Goal: Transaction & Acquisition: Register for event/course

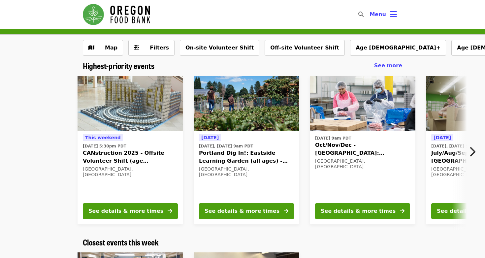
click at [474, 148] on icon "chevron-right icon" at bounding box center [472, 152] width 7 height 13
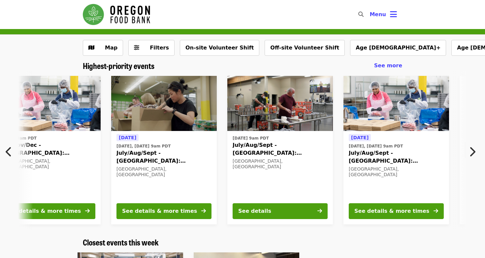
scroll to position [0, 320]
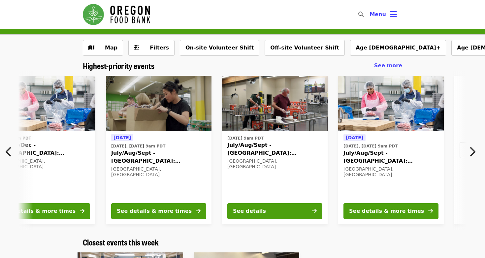
click at [474, 148] on icon "chevron-right icon" at bounding box center [472, 152] width 7 height 13
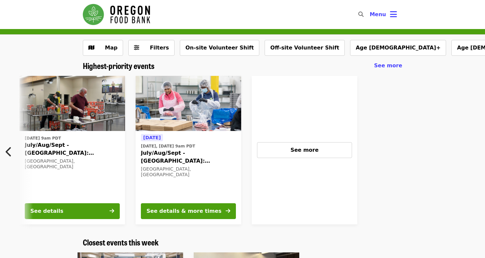
scroll to position [0, 527]
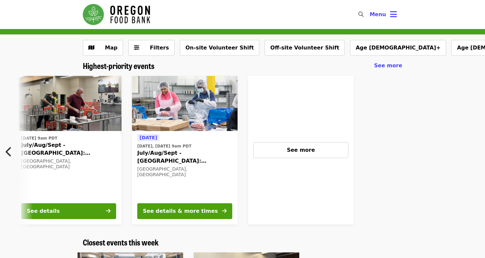
click at [7, 125] on div "This weekend Sun, Sep 14 @ 5:30pm PDT CANstruction 2025 - Offsite Volunteer Shi…" at bounding box center [242, 150] width 485 height 159
click at [10, 150] on icon "chevron-left icon" at bounding box center [9, 152] width 7 height 13
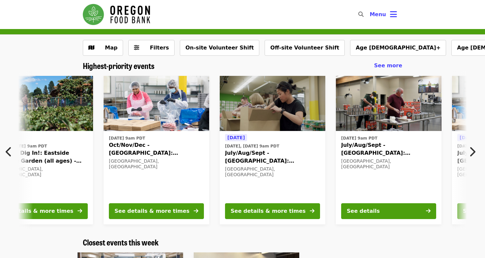
scroll to position [0, 0]
click at [11, 147] on icon "chevron-left icon" at bounding box center [9, 152] width 7 height 13
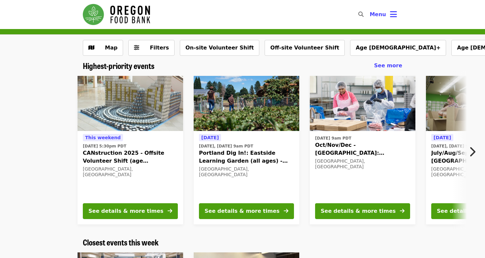
click at [473, 149] on icon "chevron-right icon" at bounding box center [472, 152] width 7 height 13
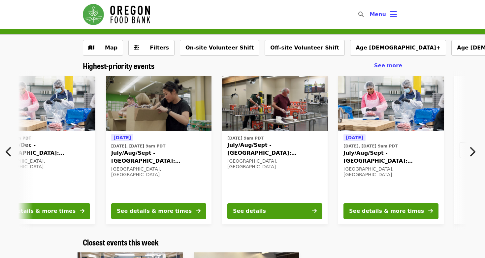
click at [473, 149] on icon "chevron-right icon" at bounding box center [472, 152] width 7 height 13
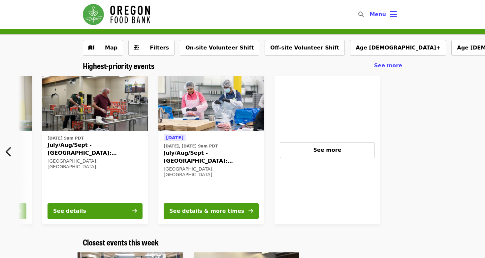
scroll to position [0, 527]
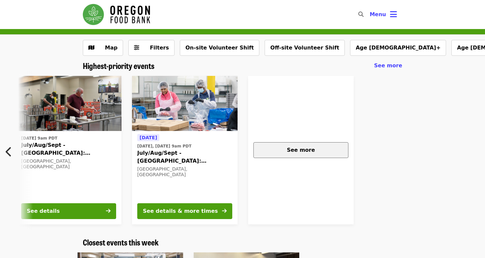
click at [310, 149] on span "See more" at bounding box center [301, 150] width 28 height 6
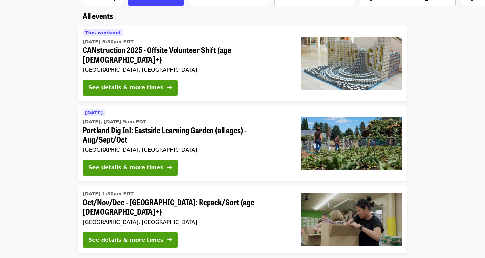
scroll to position [58, 0]
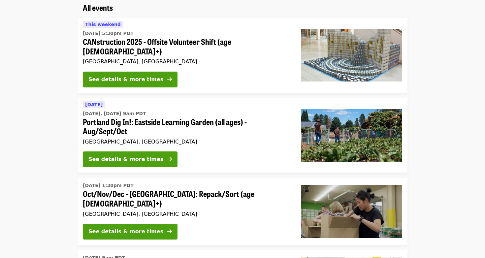
click at [229, 189] on span "Oct/Nov/Dec - [GEOGRAPHIC_DATA]: Repack/Sort (age [DEMOGRAPHIC_DATA]+)" at bounding box center [187, 198] width 208 height 19
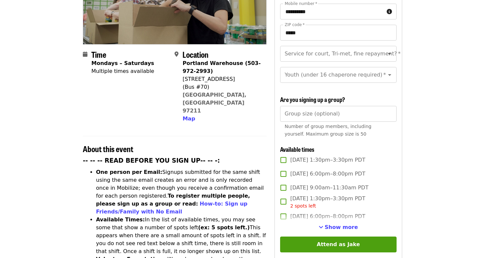
scroll to position [128, 0]
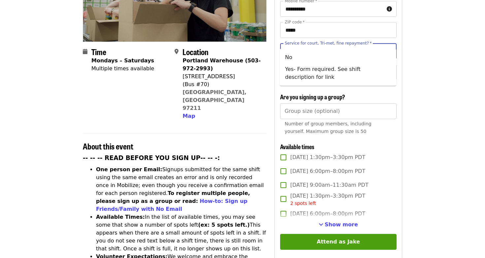
click at [320, 45] on input "Service for court, Tri-met, fine repayment?   *" at bounding box center [331, 51] width 90 height 13
click at [310, 58] on li "No" at bounding box center [338, 57] width 117 height 12
type input "**"
click at [313, 68] on div "Youth (under 16 chaperone required) *" at bounding box center [338, 72] width 117 height 16
click at [415, 70] on article "Oct/Nov/Dec - [GEOGRAPHIC_DATA]: Repack/Sort (age [DEMOGRAPHIC_DATA]+) Highest …" at bounding box center [242, 251] width 485 height 700
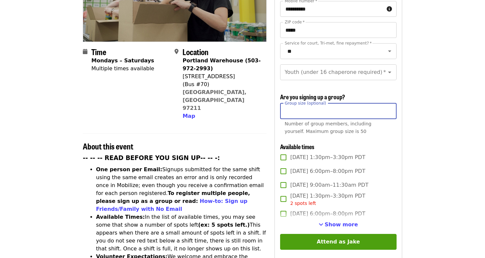
click at [360, 103] on input "Group size (optional)" at bounding box center [338, 111] width 117 height 16
click at [414, 106] on article "Oct/Nov/Dec - [GEOGRAPHIC_DATA]: Repack/Sort (age [DEMOGRAPHIC_DATA]+) Highest …" at bounding box center [242, 251] width 485 height 700
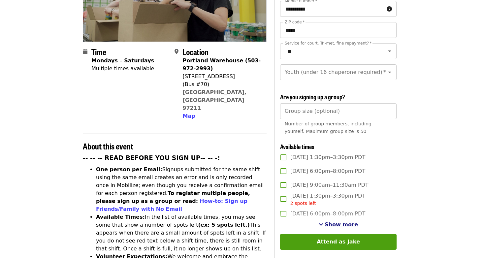
click at [338, 222] on span "Show more" at bounding box center [341, 225] width 33 height 6
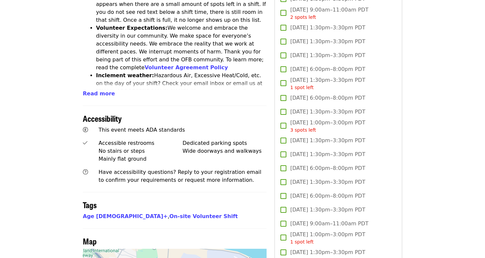
scroll to position [355, 0]
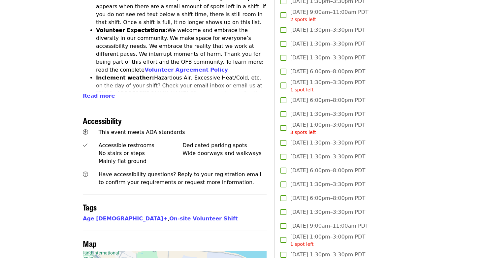
click at [316, 167] on span "[DATE] 6:00pm–8:00pm PDT" at bounding box center [328, 171] width 75 height 8
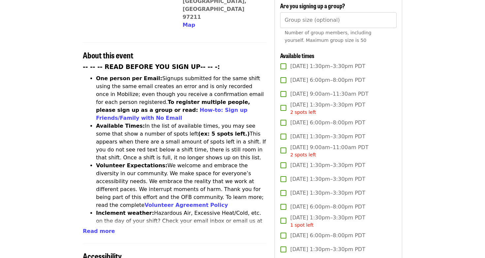
scroll to position [219, 0]
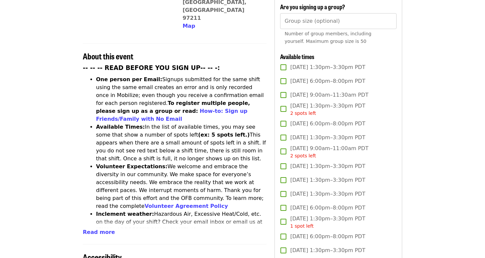
click at [296, 77] on span "[DATE] 6:00pm–8:00pm PDT" at bounding box center [328, 81] width 75 height 8
click at [328, 204] on span "[DATE] 6:00pm–8:00pm PDT" at bounding box center [328, 208] width 75 height 8
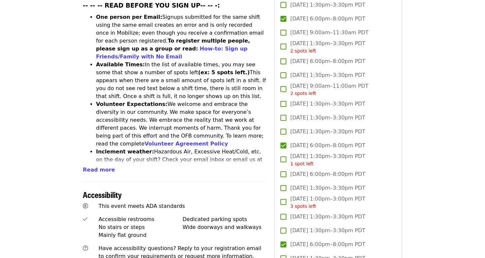
scroll to position [281, 0]
click at [319, 141] on span "[DATE] 6:00pm–8:00pm PDT" at bounding box center [328, 145] width 75 height 8
click at [327, 203] on div "3 spots left" at bounding box center [328, 206] width 75 height 7
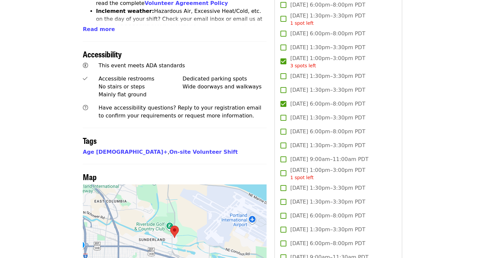
scroll to position [422, 0]
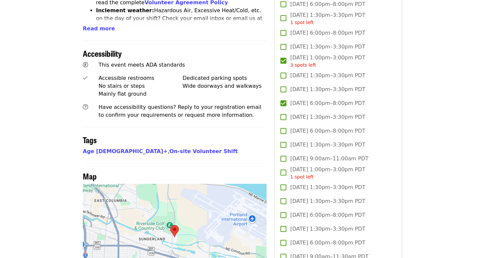
click at [320, 174] on div "1 spot left" at bounding box center [328, 177] width 75 height 7
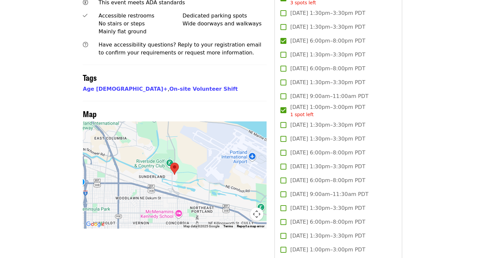
scroll to position [487, 0]
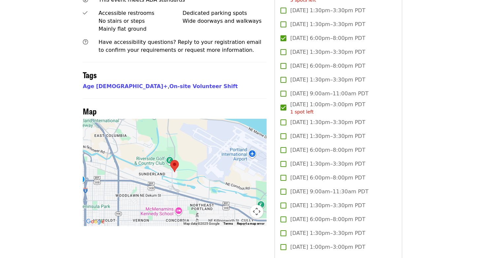
click at [343, 146] on span "[DATE] 6:00pm–8:00pm PDT" at bounding box center [328, 150] width 75 height 8
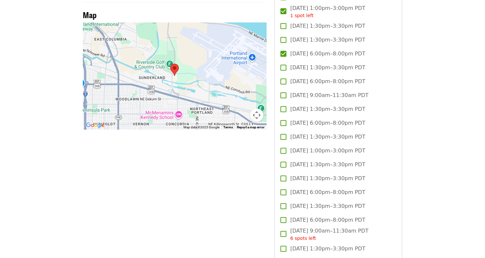
scroll to position [585, 0]
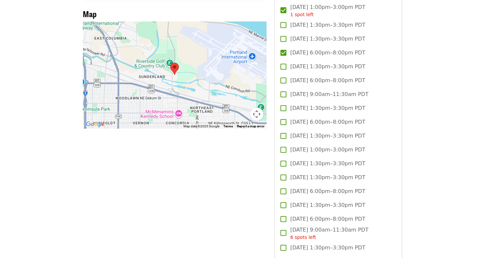
click at [332, 146] on span "[DATE] 1:00pm–3:00pm PDT" at bounding box center [328, 150] width 75 height 8
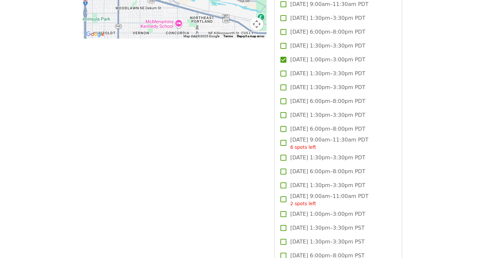
scroll to position [675, 0]
click at [322, 97] on span "[DATE] 6:00pm–8:00pm PDT" at bounding box center [328, 101] width 75 height 8
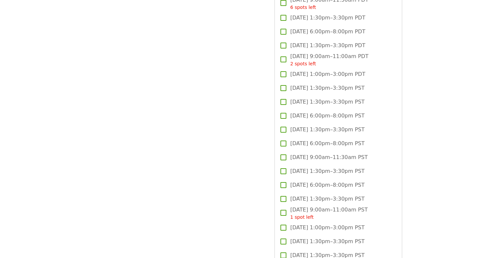
scroll to position [818, 0]
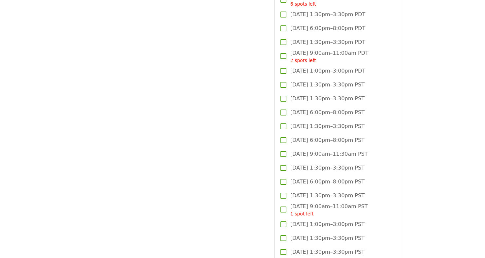
click at [316, 109] on span "[DATE] 6:00pm–8:00pm PST" at bounding box center [328, 113] width 74 height 8
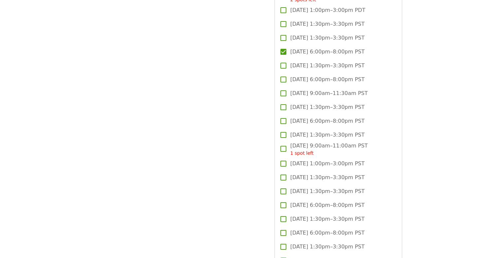
scroll to position [880, 0]
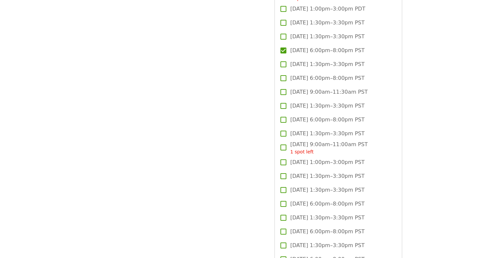
click at [323, 158] on span "[DATE] 1:00pm–3:00pm PST" at bounding box center [328, 162] width 74 height 8
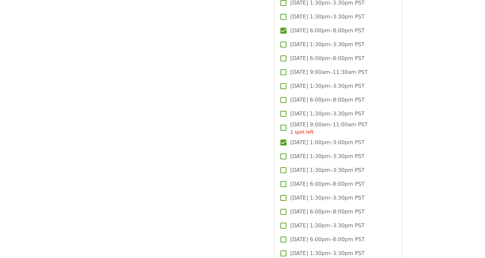
scroll to position [918, 0]
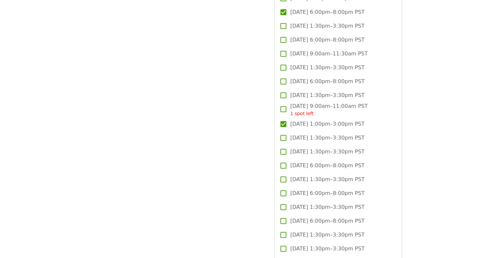
click at [322, 162] on span "[DATE] 6:00pm–8:00pm PST" at bounding box center [328, 166] width 74 height 8
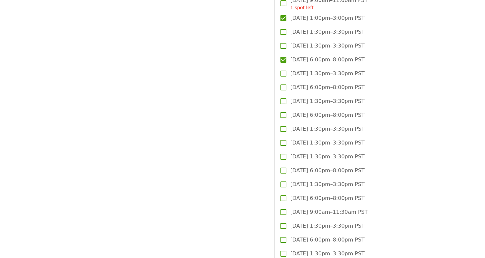
scroll to position [1026, 0]
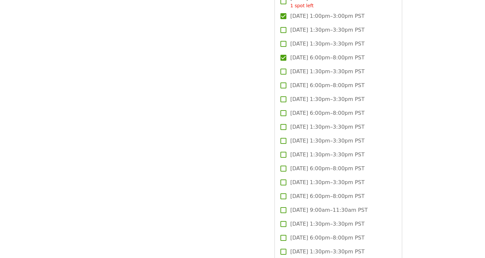
click at [325, 165] on span "[DATE] 6:00pm–8:00pm PST" at bounding box center [328, 169] width 74 height 8
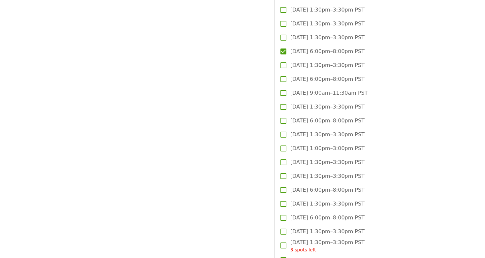
scroll to position [1144, 0]
click at [328, 144] on span "[DATE] 1:00pm–3:00pm PST" at bounding box center [328, 148] width 74 height 8
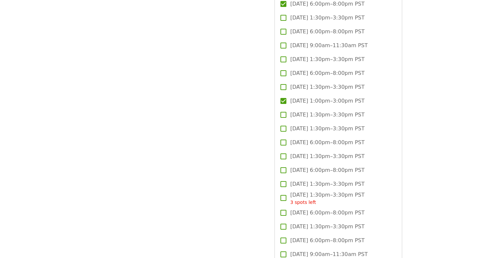
scroll to position [1192, 0]
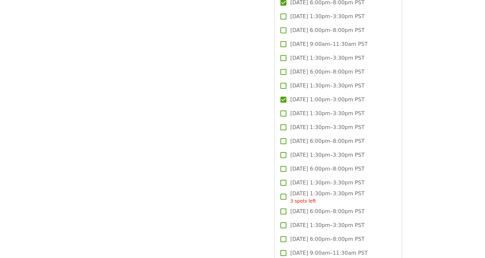
click at [326, 137] on span "[DATE] 6:00pm–8:00pm PST" at bounding box center [328, 141] width 74 height 8
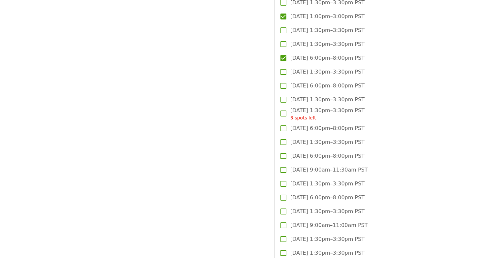
scroll to position [1277, 0]
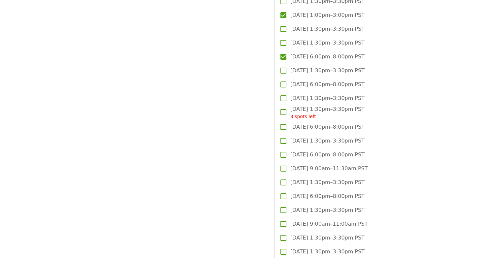
click at [307, 123] on span "[DATE] 6:00pm–8:00pm PST" at bounding box center [328, 127] width 74 height 8
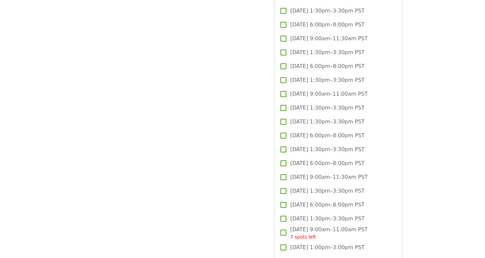
scroll to position [1408, 0]
click at [308, 131] on span "[DATE] 6:00pm–8:00pm PST" at bounding box center [328, 135] width 74 height 8
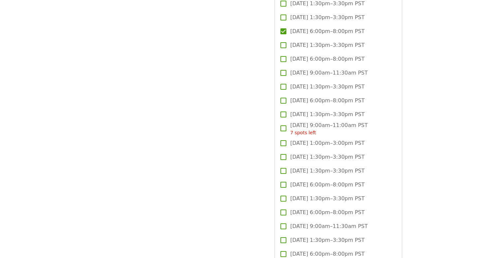
scroll to position [1512, 0]
click at [307, 139] on span "[DATE] 1:00pm–3:00pm PST" at bounding box center [328, 143] width 74 height 8
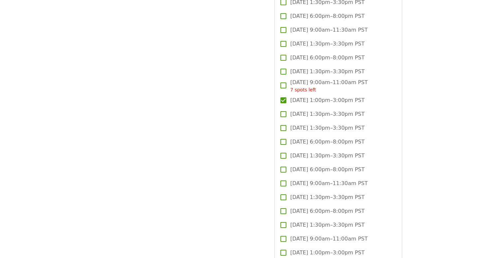
scroll to position [1556, 0]
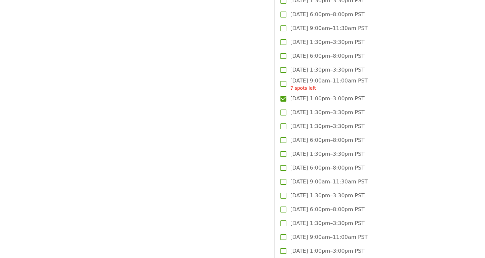
click at [307, 136] on span "[DATE] 6:00pm–8:00pm PST" at bounding box center [328, 140] width 74 height 8
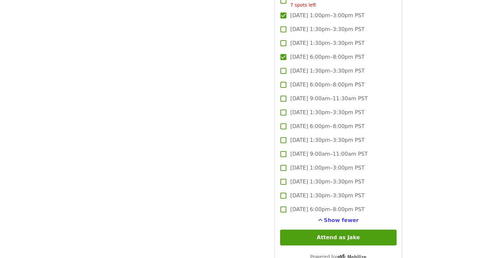
scroll to position [1642, 0]
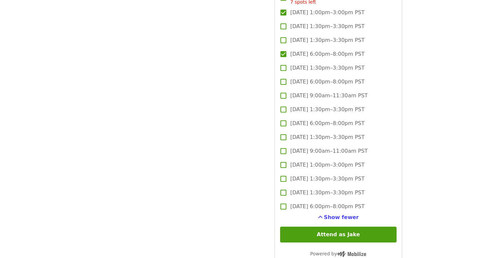
click at [307, 161] on span "[DATE] 1:00pm–3:00pm PST" at bounding box center [328, 165] width 74 height 8
click at [308, 203] on span "[DATE] 6:00pm–8:00pm PST" at bounding box center [328, 207] width 74 height 8
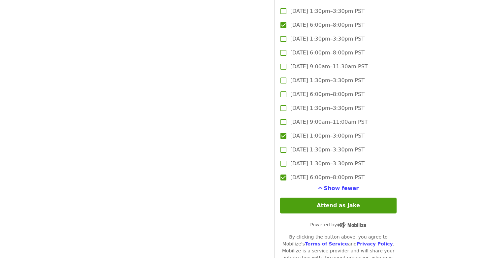
scroll to position [1672, 0]
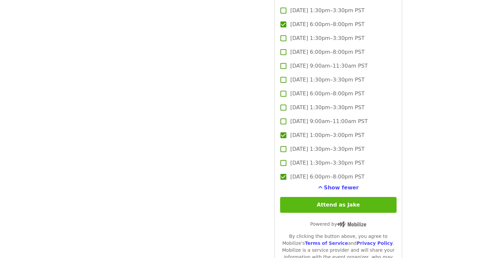
click at [321, 197] on button "Attend as Jake" at bounding box center [338, 205] width 117 height 16
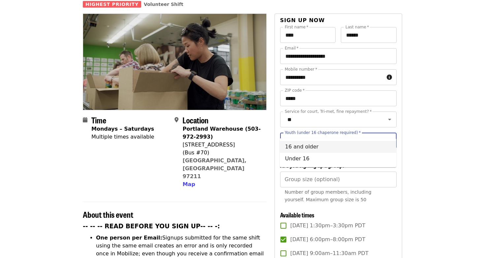
click at [339, 146] on li "16 and older" at bounding box center [338, 147] width 117 height 12
type input "**********"
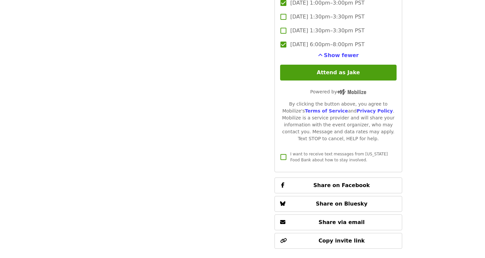
scroll to position [1786, 0]
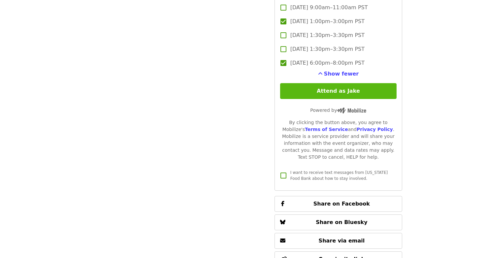
click at [342, 83] on button "Attend as Jake" at bounding box center [338, 91] width 117 height 16
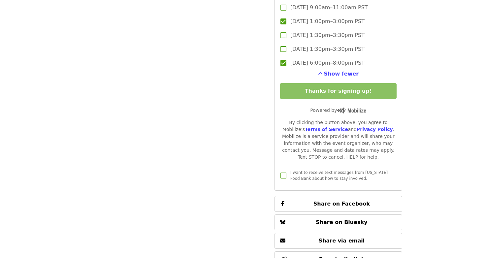
click at [294, 170] on span "I want to receive text messages from [US_STATE] Food Bank about how to stay inv…" at bounding box center [339, 175] width 97 height 11
